Goal: Obtain resource: Obtain resource

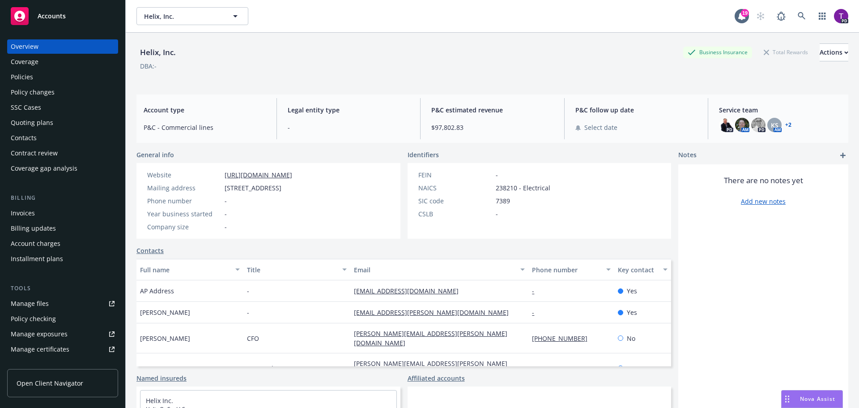
click at [37, 304] on div "Manage files" at bounding box center [30, 303] width 38 height 14
click at [77, 15] on div "Accounts" at bounding box center [63, 16] width 104 height 18
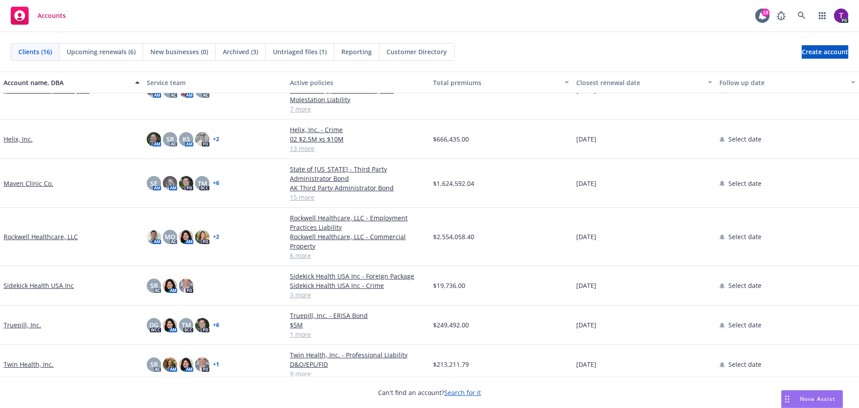
scroll to position [356, 0]
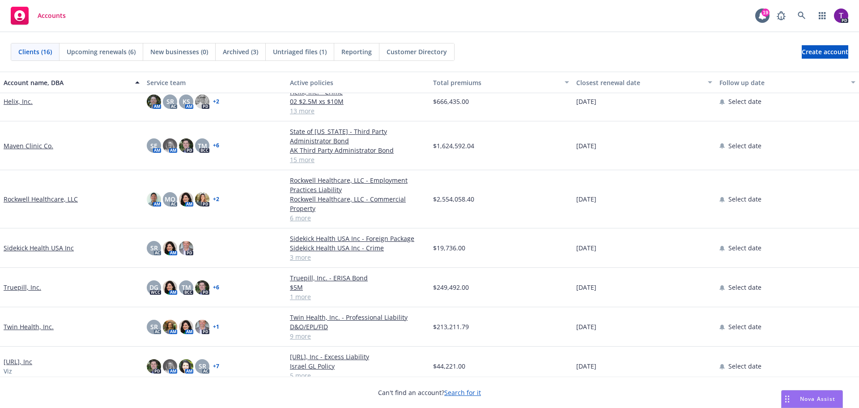
click at [17, 357] on link "[URL], Inc" at bounding box center [18, 361] width 29 height 9
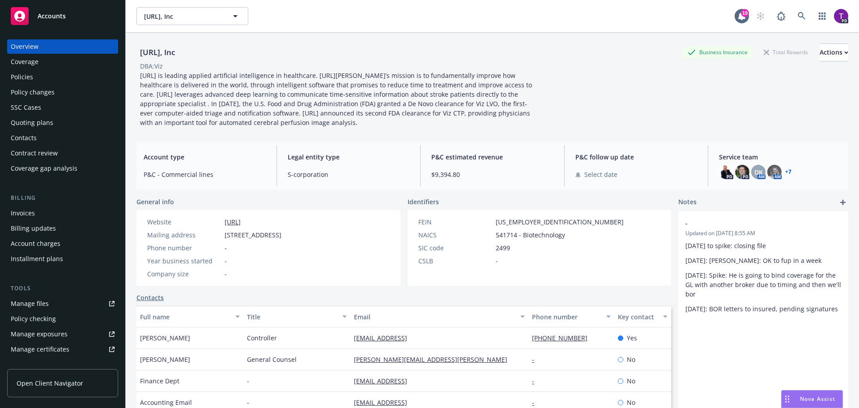
click at [59, 301] on link "Manage files" at bounding box center [62, 303] width 111 height 14
click at [55, 15] on span "Accounts" at bounding box center [52, 16] width 28 height 7
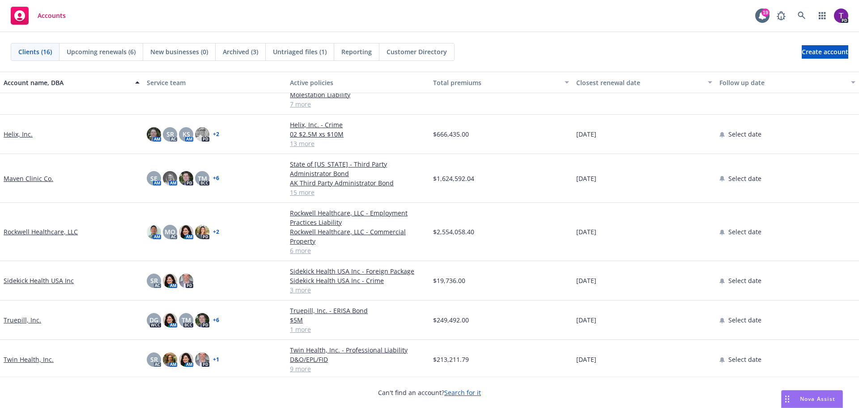
scroll to position [311, 0]
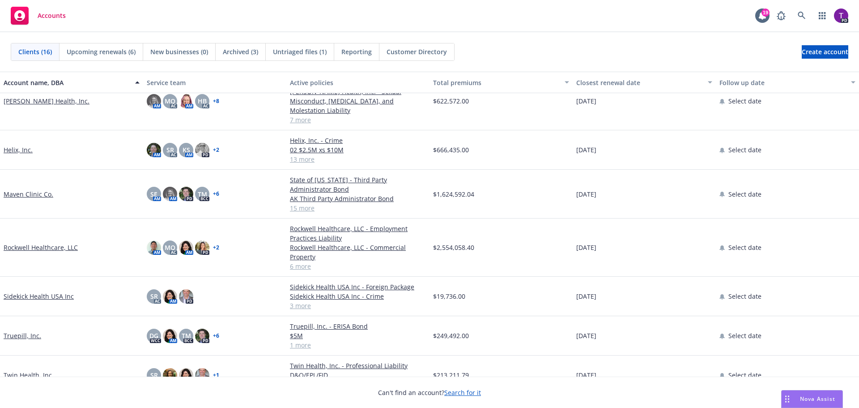
click at [23, 145] on link "Helix, Inc." at bounding box center [18, 149] width 29 height 9
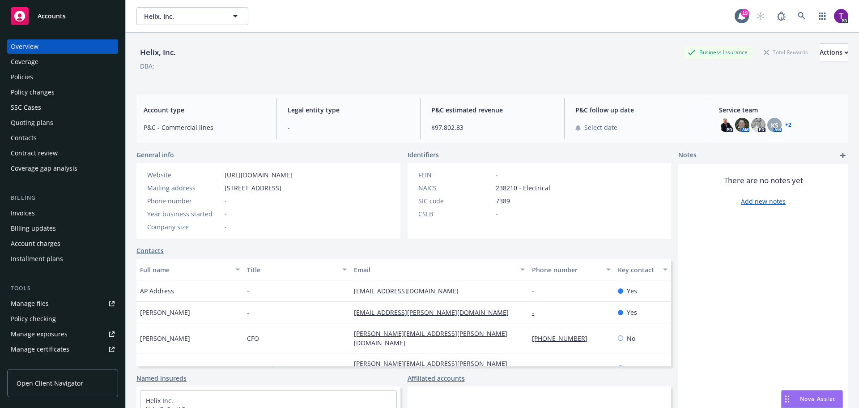
click at [55, 304] on link "Manage files" at bounding box center [62, 303] width 111 height 14
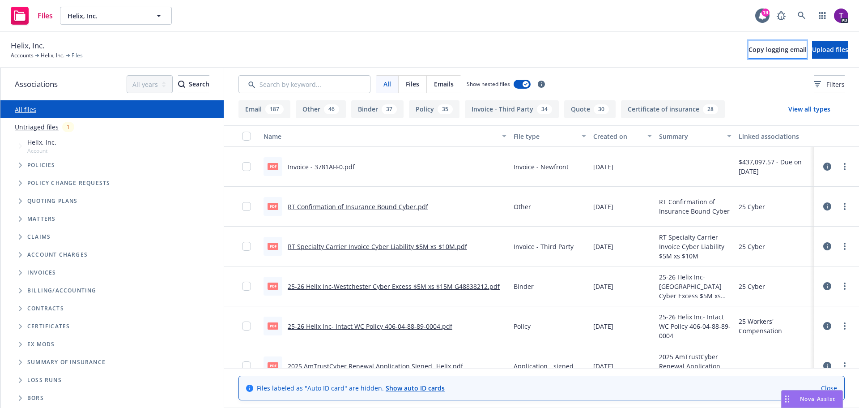
click at [748, 52] on span "Copy logging email" at bounding box center [777, 49] width 58 height 8
